Goal: Find contact information: Obtain details needed to contact an individual or organization

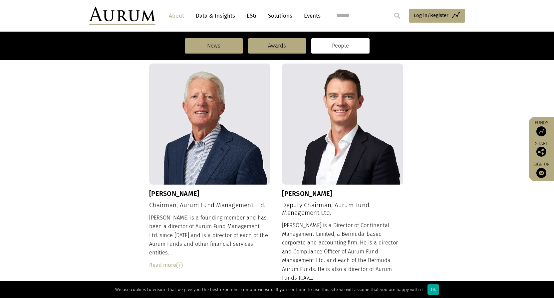
scroll to position [261, 0]
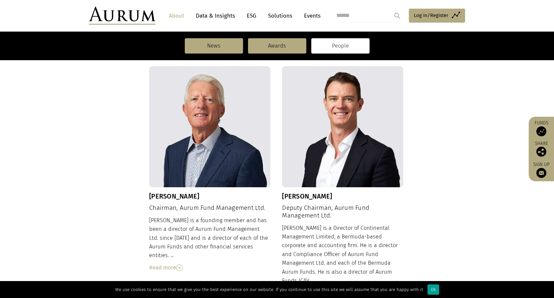
click at [427, 290] on div "Ok" at bounding box center [433, 290] width 12 height 10
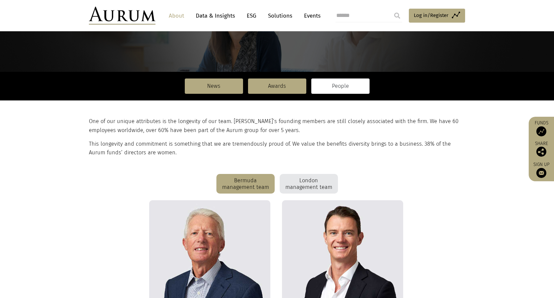
scroll to position [0, 0]
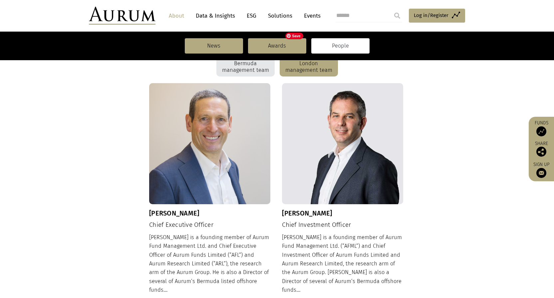
scroll to position [455, 0]
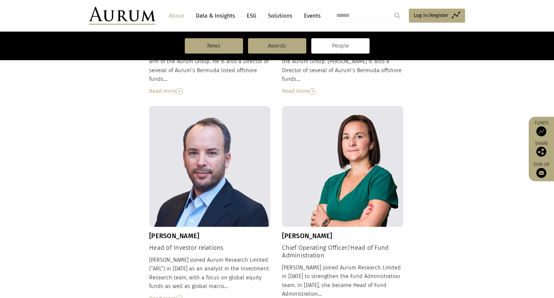
click at [181, 296] on img at bounding box center [179, 299] width 7 height 7
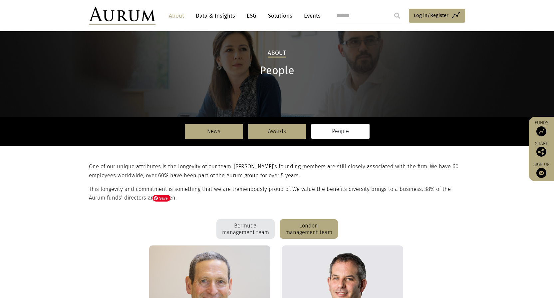
scroll to position [0, 0]
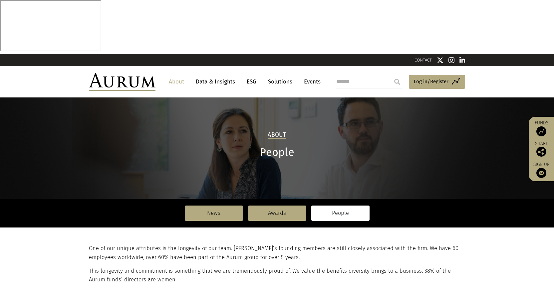
click at [426, 58] on link "CONTACT" at bounding box center [422, 60] width 17 height 5
click at [211, 76] on link "Data & Insights" at bounding box center [215, 82] width 46 height 12
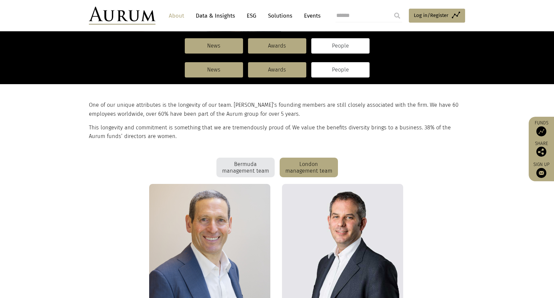
scroll to position [109, 0]
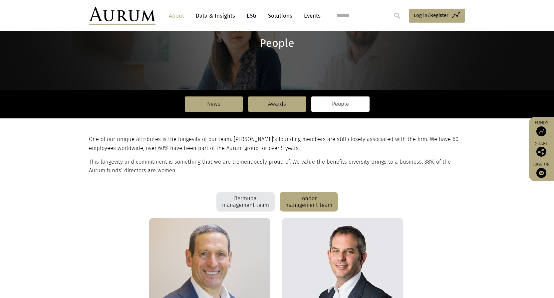
click at [256, 192] on div "Bermuda management team" at bounding box center [245, 202] width 58 height 20
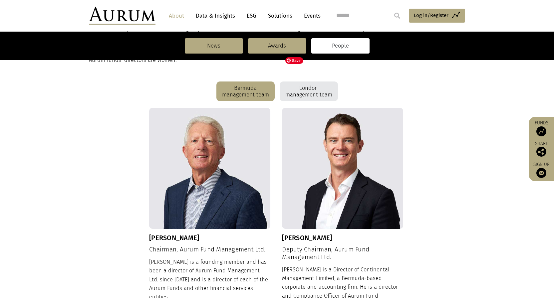
scroll to position [285, 0]
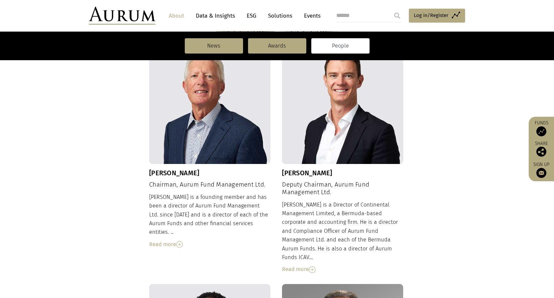
click at [313, 267] on img at bounding box center [312, 270] width 7 height 7
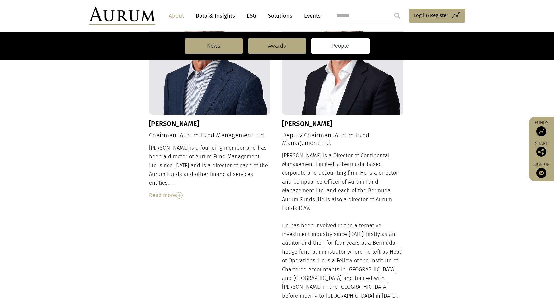
scroll to position [334, 0]
click at [181, 192] on img at bounding box center [179, 195] width 7 height 7
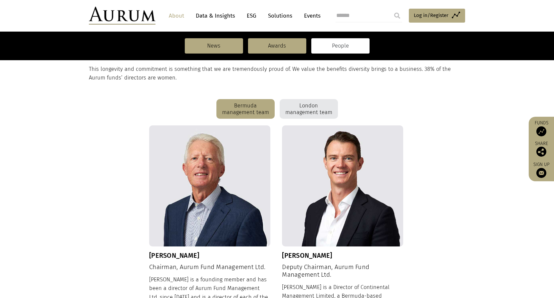
scroll to position [192, 0]
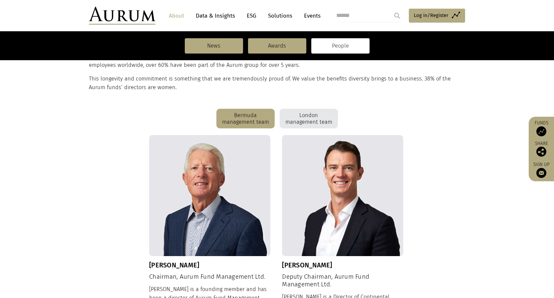
click at [309, 109] on div "London management team" at bounding box center [309, 119] width 58 height 20
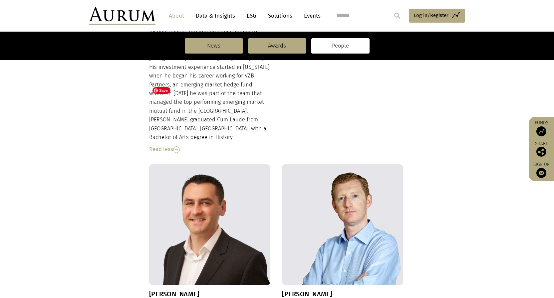
scroll to position [843, 0]
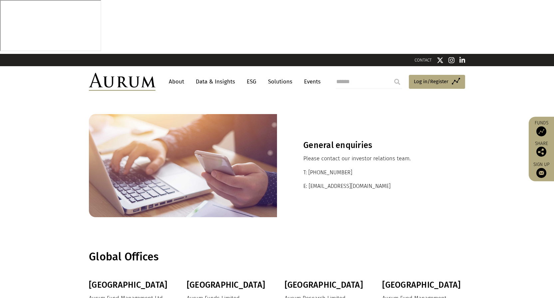
scroll to position [131, 0]
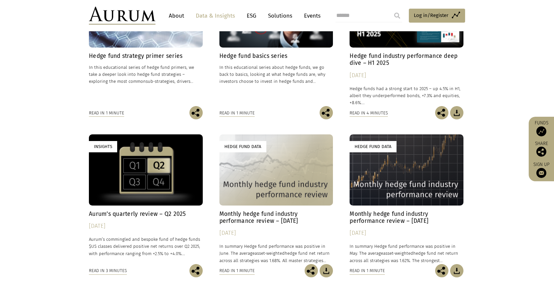
scroll to position [340, 0]
